Goal: Transaction & Acquisition: Purchase product/service

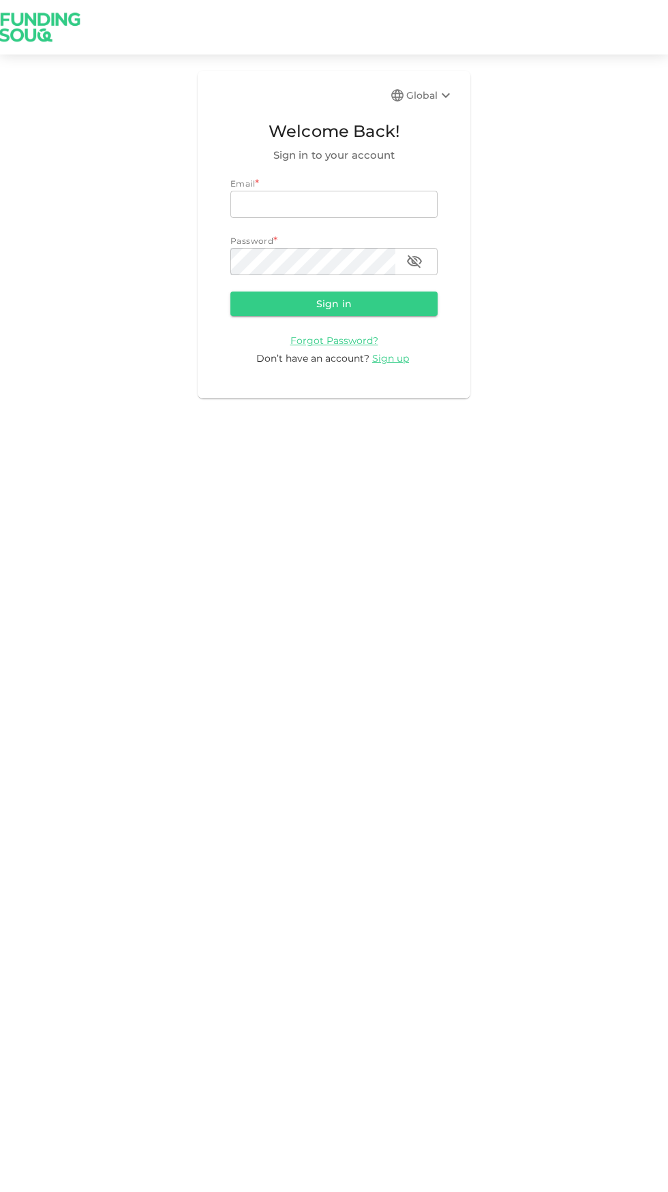
click at [286, 204] on input "email" at bounding box center [333, 204] width 207 height 27
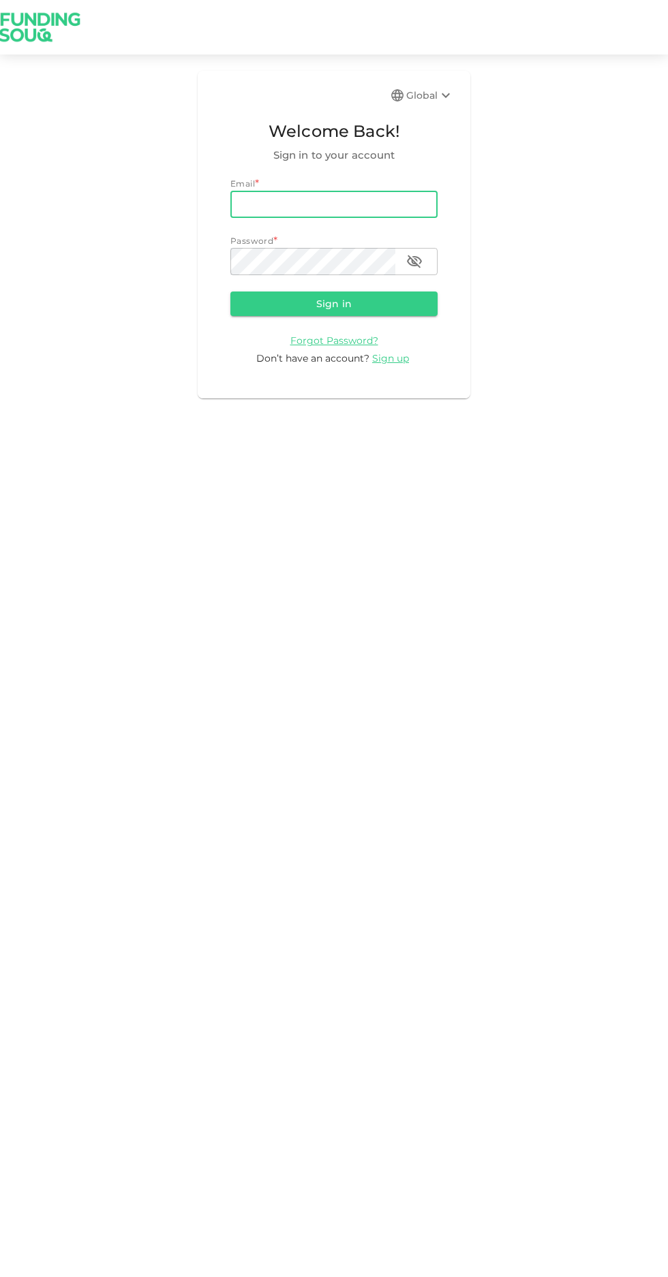
type input "[PERSON_NAME][EMAIL_ADDRESS][PERSON_NAME][PERSON_NAME][DOMAIN_NAME]"
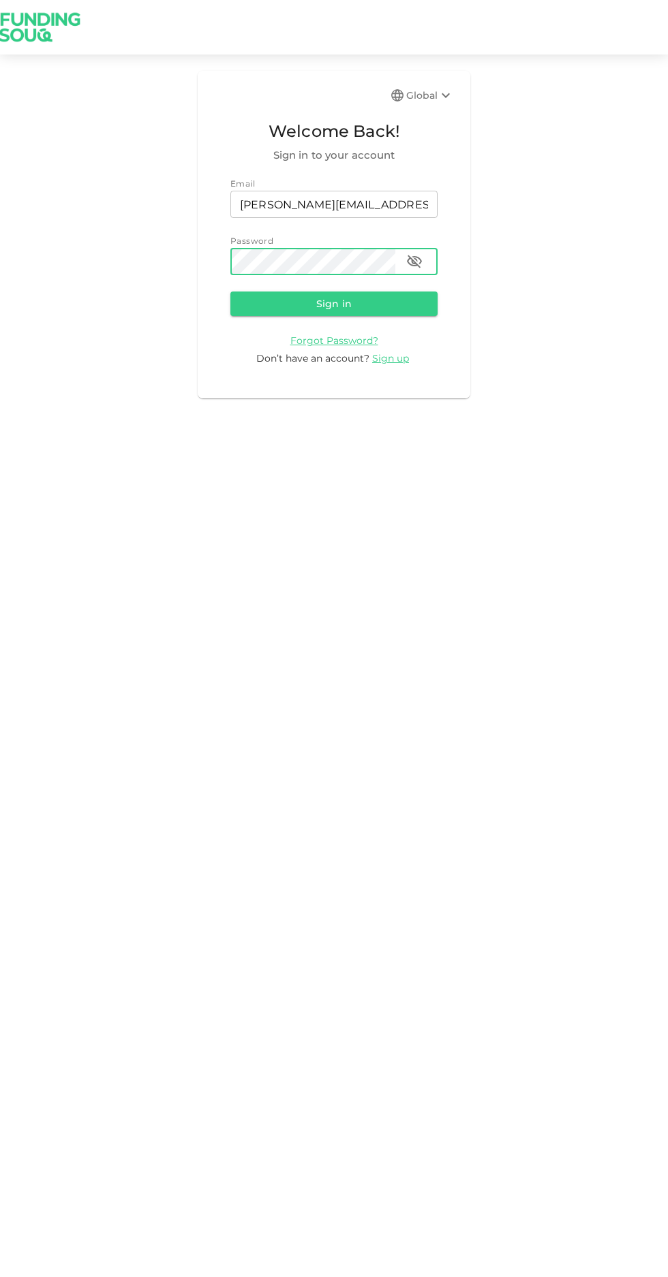
click at [319, 311] on button "Sign in" at bounding box center [333, 304] width 207 height 25
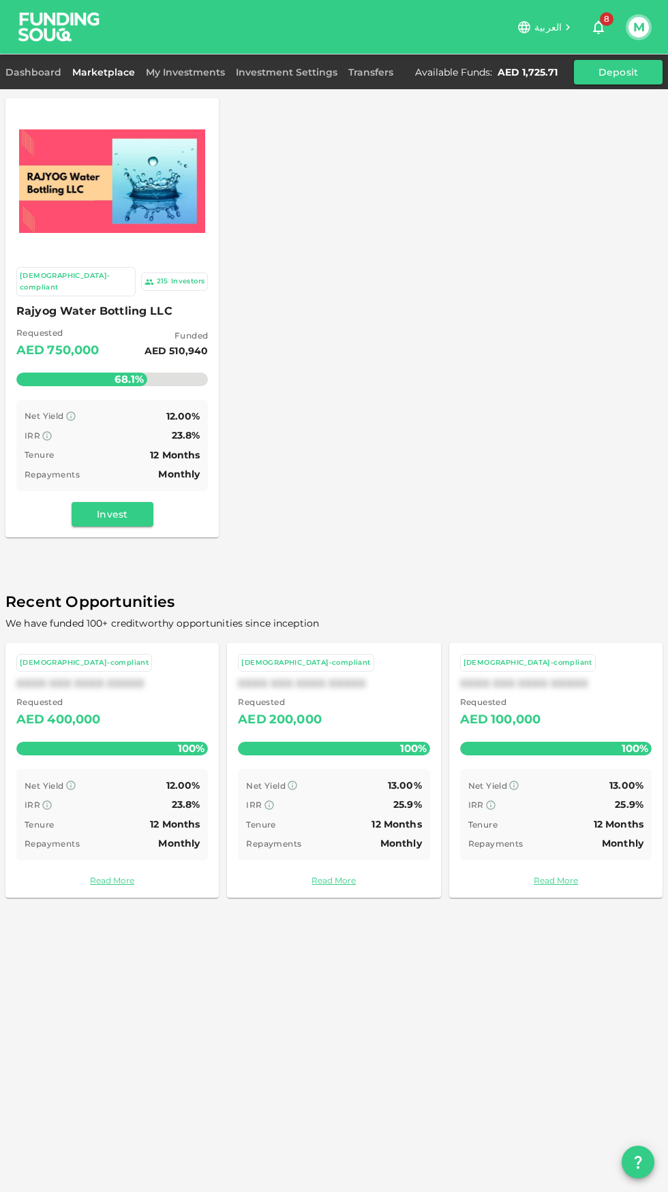
click at [187, 72] on link "My Investments" at bounding box center [185, 72] width 90 height 12
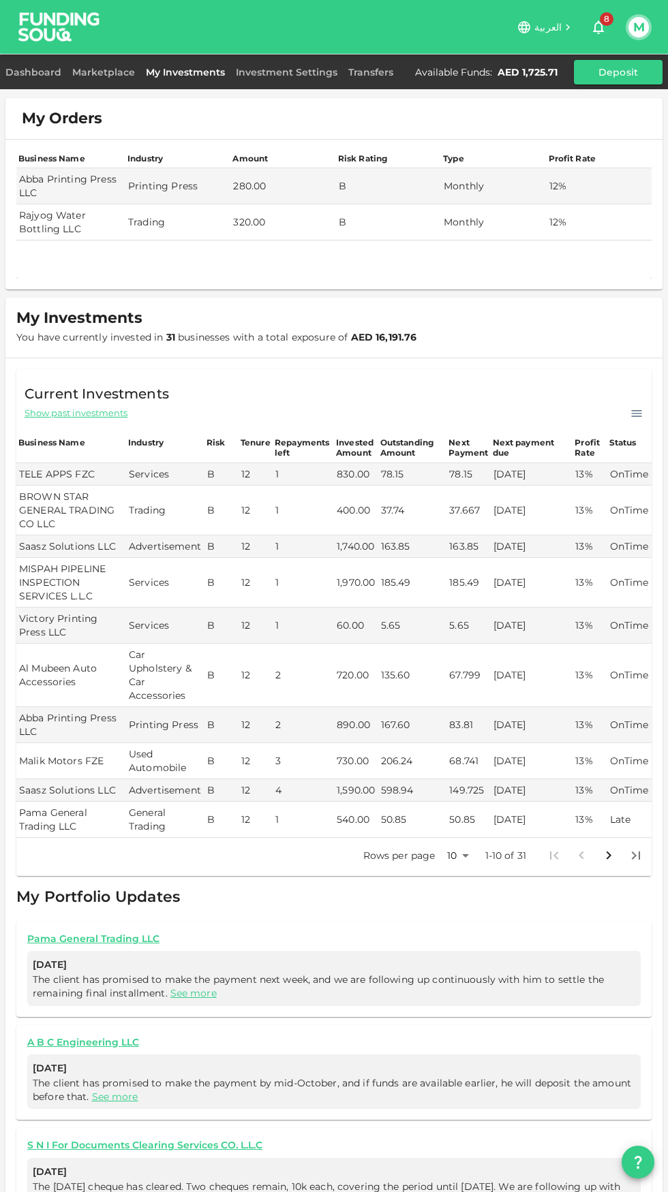
click at [95, 72] on link "Marketplace" at bounding box center [104, 72] width 74 height 12
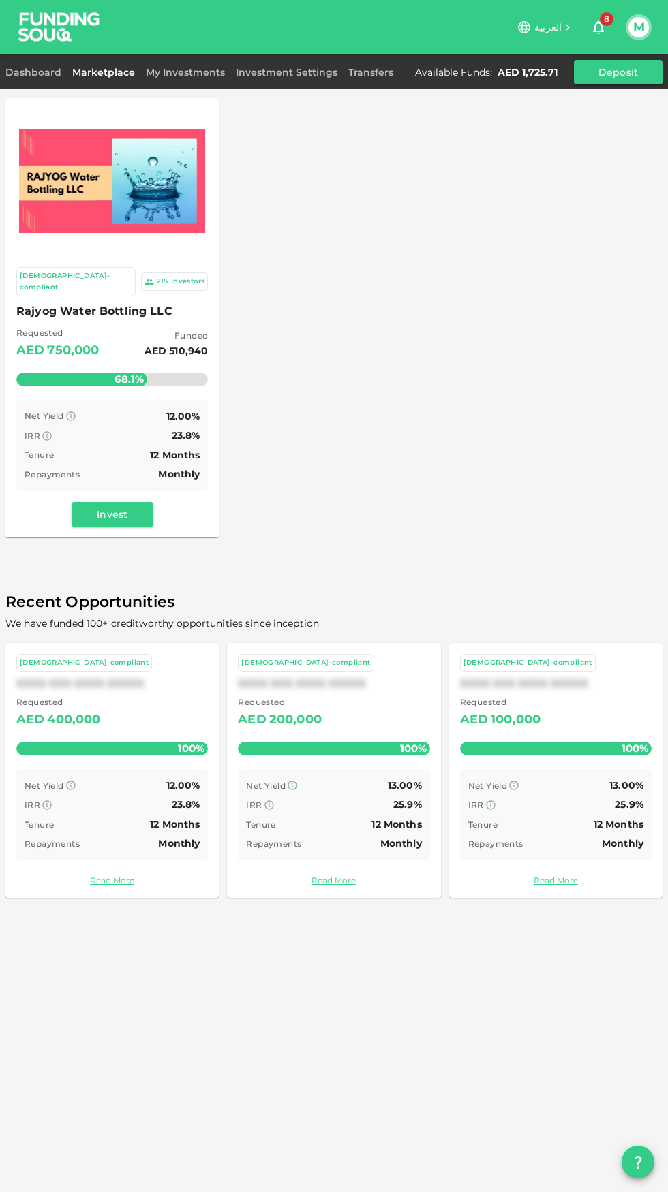
click at [110, 507] on button "Invest" at bounding box center [113, 514] width 82 height 25
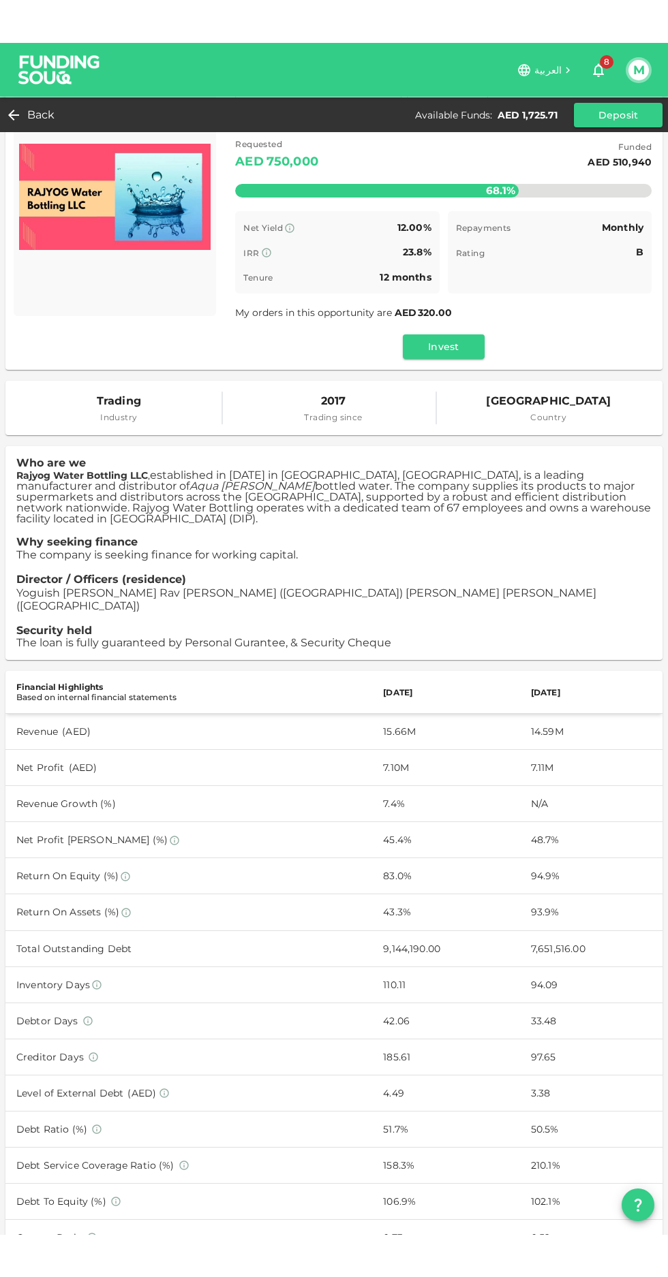
scroll to position [75, 0]
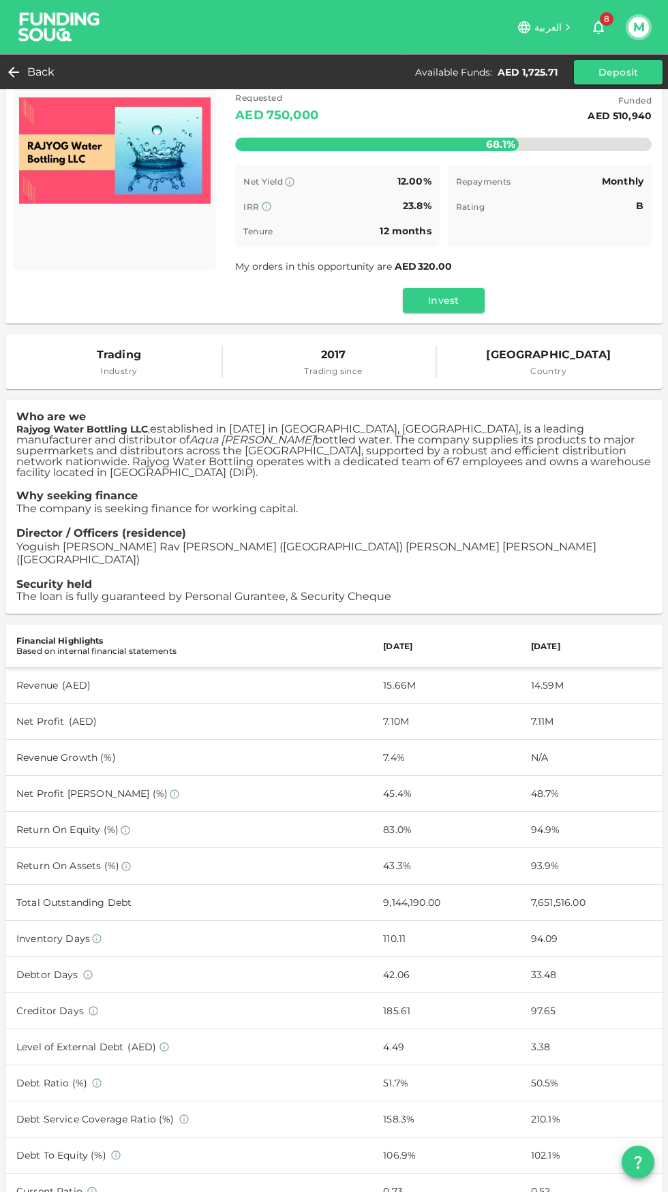
click at [427, 307] on button "Invest" at bounding box center [444, 300] width 82 height 25
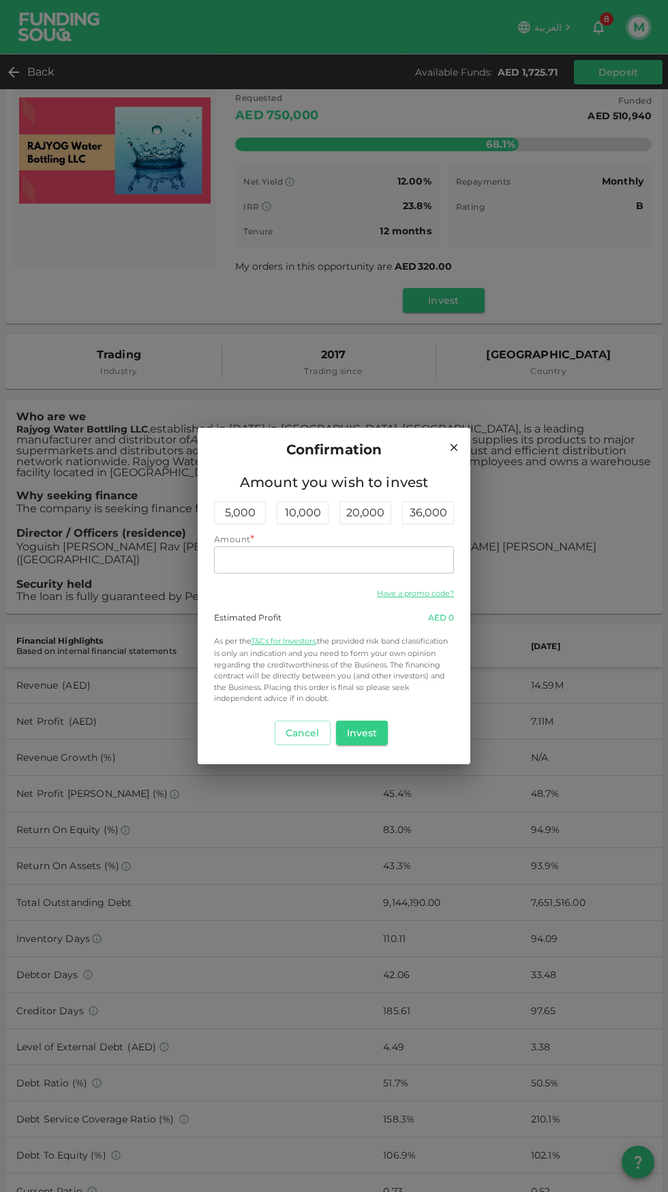
click at [288, 558] on input "Amount" at bounding box center [334, 559] width 240 height 27
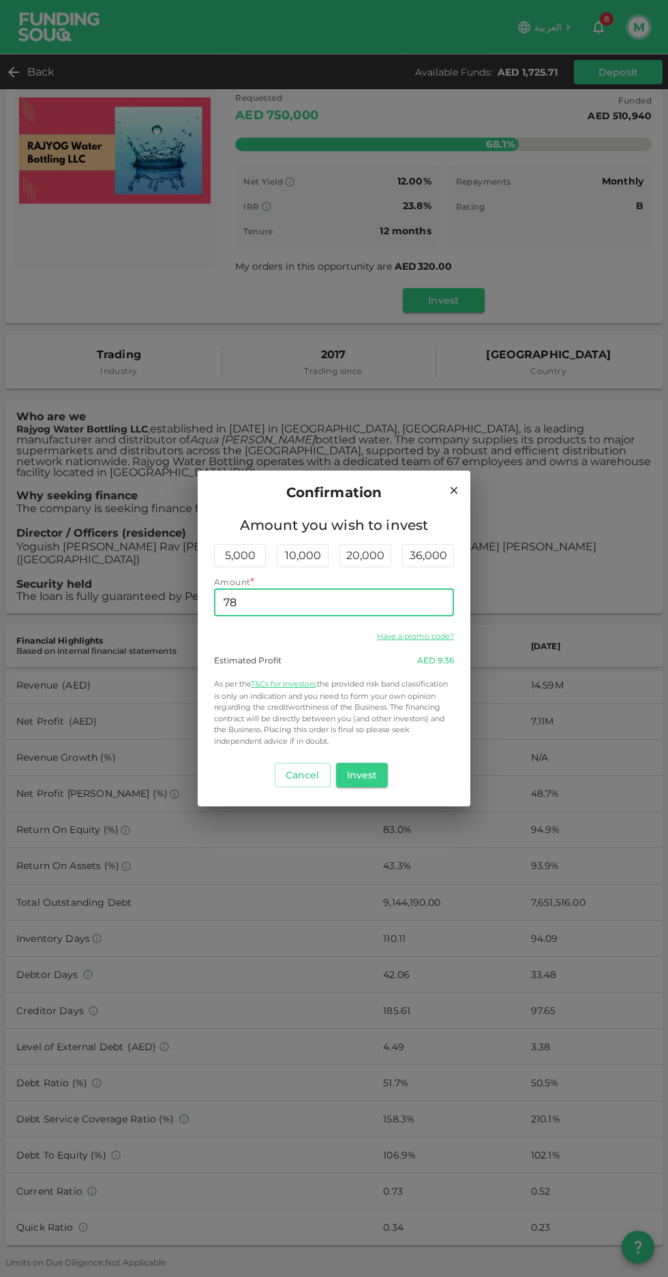
type input "780"
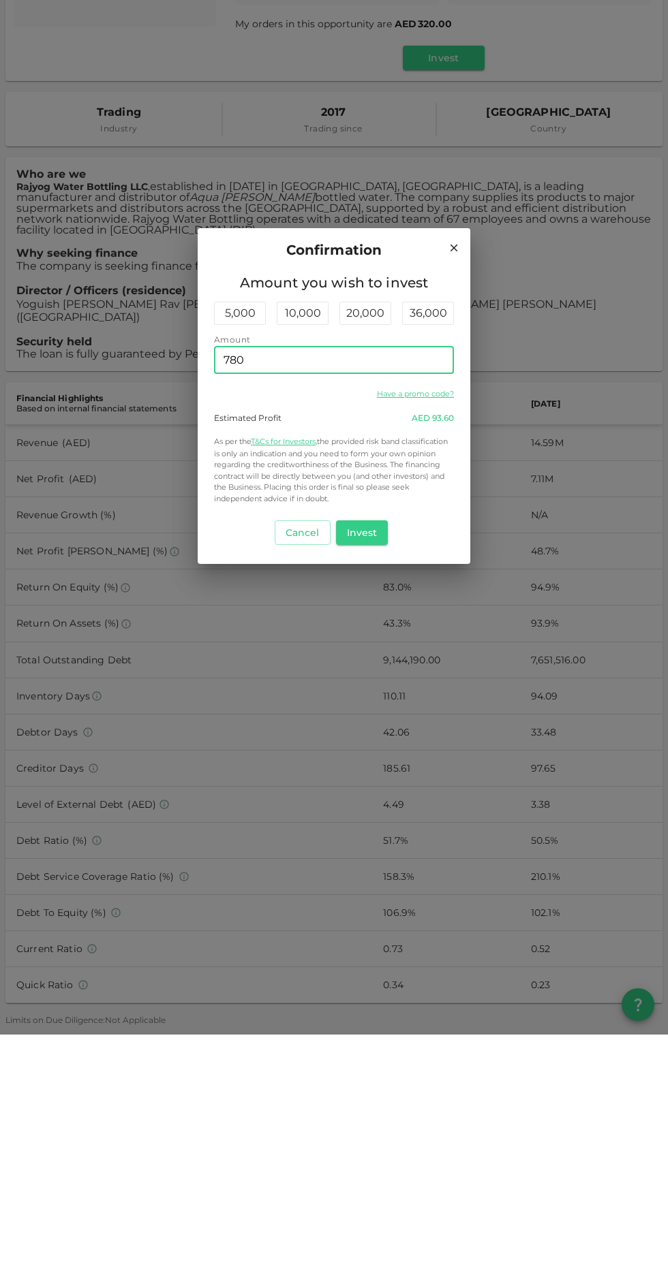
click at [361, 775] on button "Invest" at bounding box center [362, 775] width 52 height 25
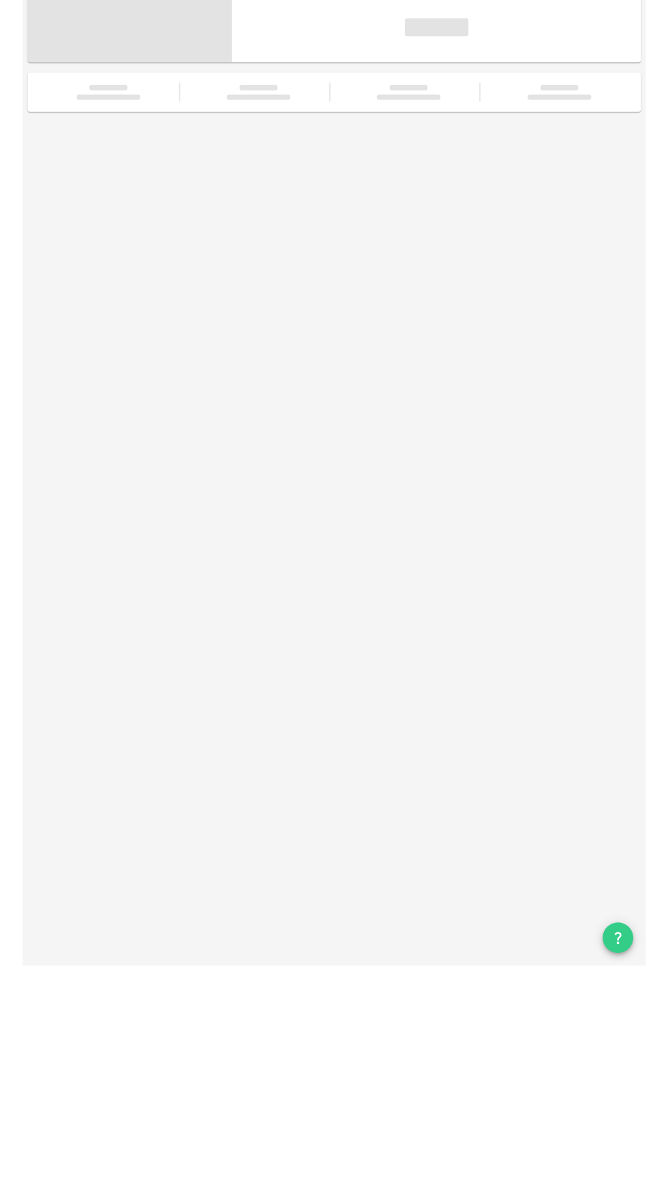
scroll to position [0, 0]
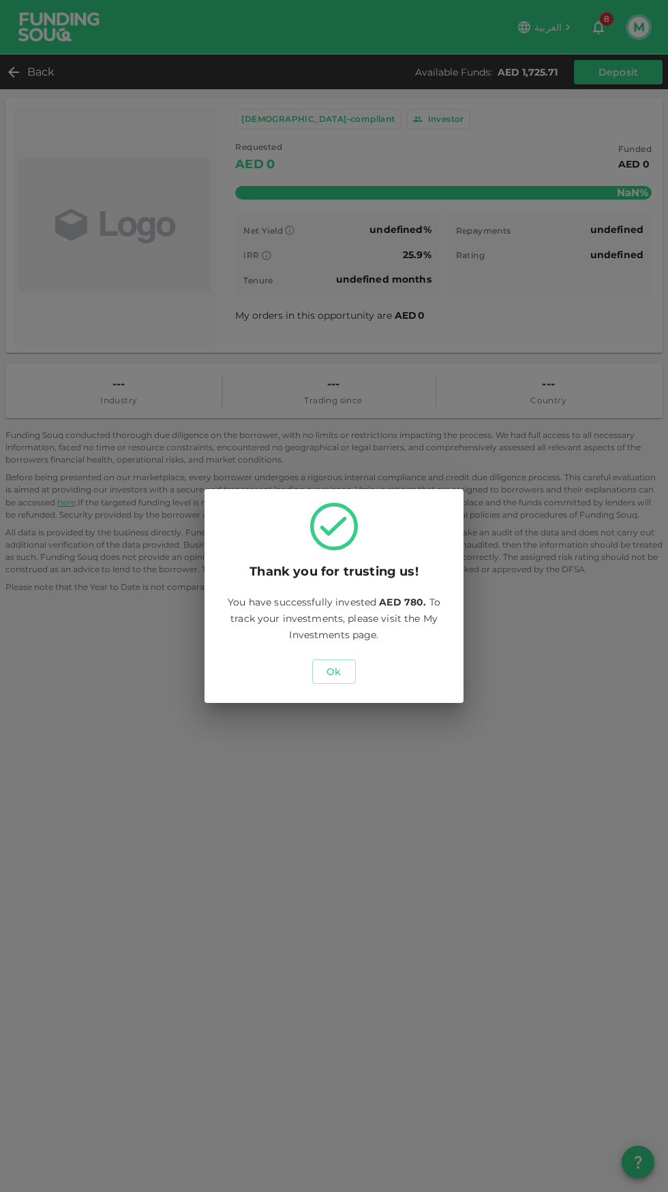
click at [334, 671] on button "Ok" at bounding box center [334, 671] width 44 height 25
